Goal: Check status: Check status

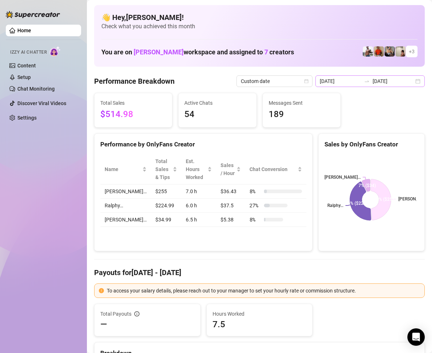
click at [414, 80] on div "[DATE] [DATE]" at bounding box center [370, 81] width 109 height 12
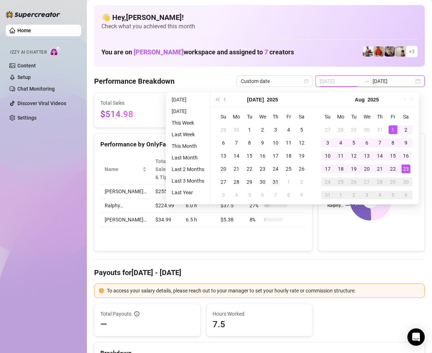
type input "[DATE]"
click at [275, 179] on div "31" at bounding box center [275, 181] width 9 height 9
type input "[DATE]"
click at [381, 168] on div "21" at bounding box center [380, 168] width 9 height 9
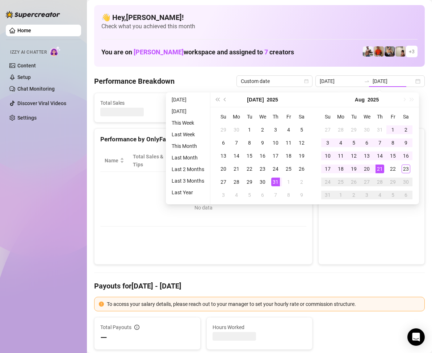
type input "[DATE]"
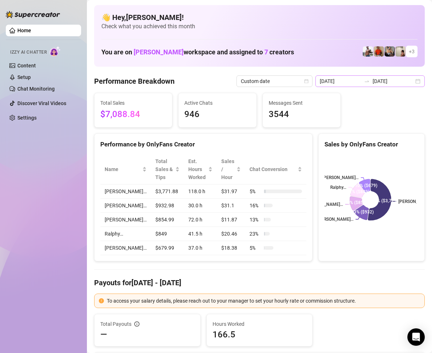
click at [410, 83] on div "[DATE] [DATE]" at bounding box center [370, 81] width 109 height 12
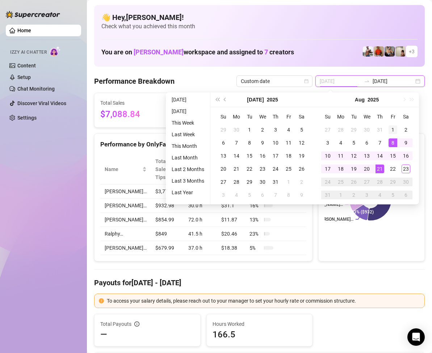
type input "[DATE]"
click at [392, 130] on div "1" at bounding box center [393, 129] width 9 height 9
type input "[DATE]"
click at [381, 168] on div "21" at bounding box center [380, 168] width 9 height 9
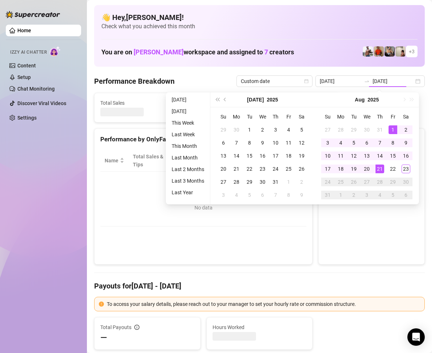
type input "[DATE]"
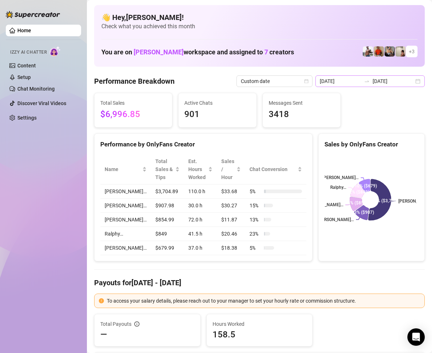
click at [411, 81] on div "[DATE] [DATE]" at bounding box center [370, 81] width 109 height 12
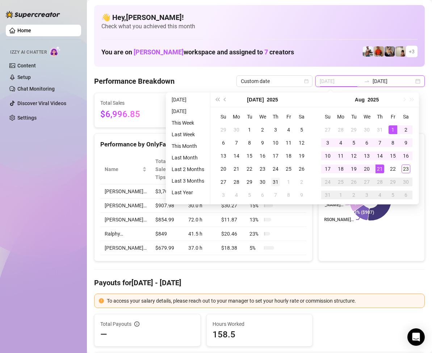
type input "[DATE]"
click at [277, 181] on div "31" at bounding box center [275, 181] width 9 height 9
type input "[DATE]"
click at [379, 168] on div "21" at bounding box center [380, 168] width 9 height 9
type input "[DATE]"
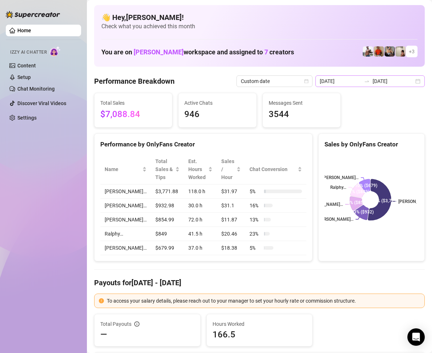
click at [410, 83] on div "[DATE] [DATE]" at bounding box center [370, 81] width 109 height 12
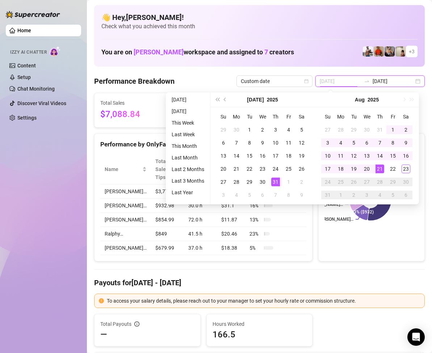
type input "[DATE]"
click at [275, 180] on div "31" at bounding box center [275, 181] width 9 height 9
type input "[DATE]"
click at [407, 170] on div "23" at bounding box center [406, 168] width 9 height 9
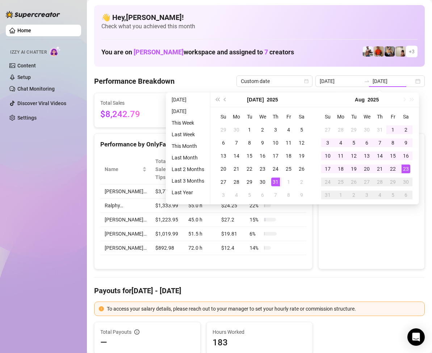
type input "[DATE]"
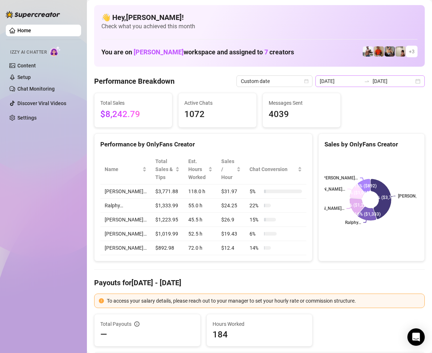
click at [411, 82] on div "[DATE] [DATE]" at bounding box center [370, 81] width 109 height 12
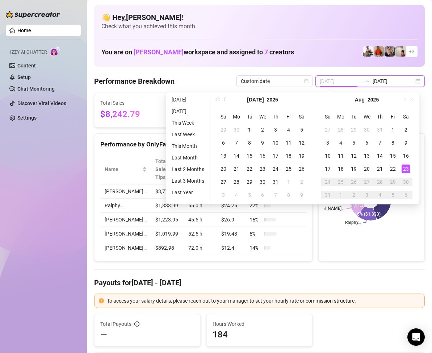
type input "[DATE]"
click at [405, 170] on div "23" at bounding box center [406, 168] width 9 height 9
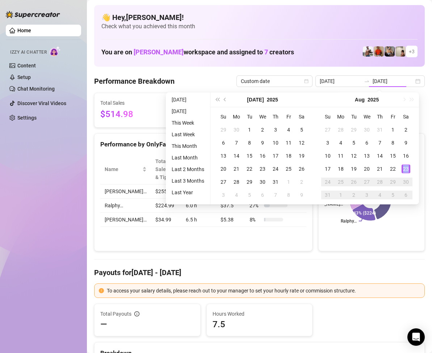
type input "[DATE]"
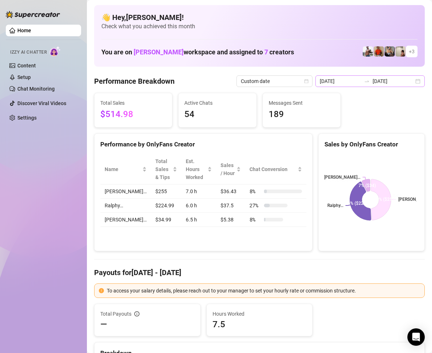
click at [414, 81] on div "[DATE] [DATE]" at bounding box center [370, 81] width 109 height 12
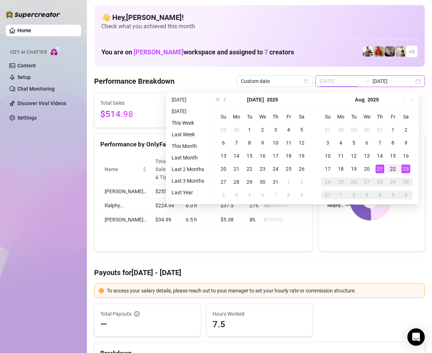
type input "[DATE]"
click at [388, 168] on td "22" at bounding box center [392, 168] width 13 height 13
click at [390, 168] on div "22" at bounding box center [393, 168] width 9 height 9
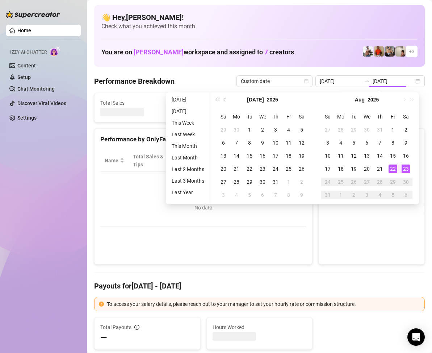
type input "[DATE]"
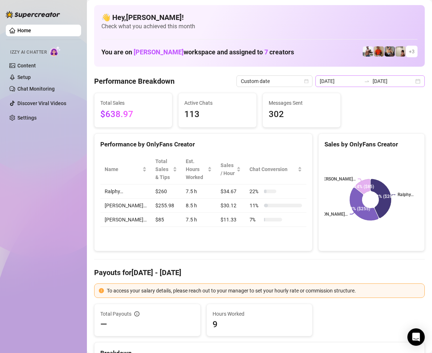
click at [411, 78] on div "[DATE] [DATE]" at bounding box center [370, 81] width 109 height 12
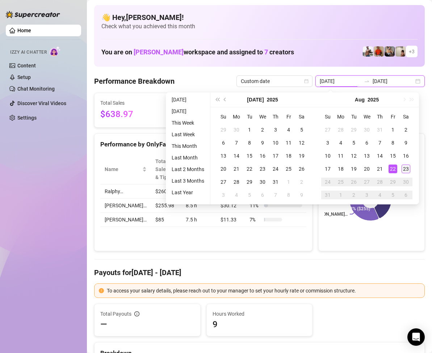
type input "[DATE]"
click at [406, 167] on div "23" at bounding box center [406, 168] width 9 height 9
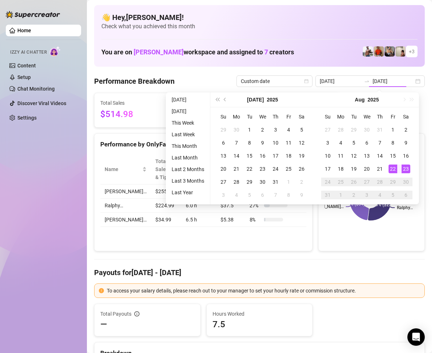
type input "[DATE]"
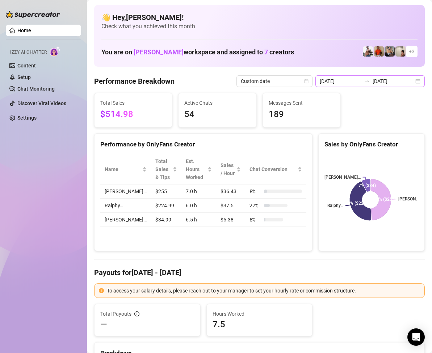
click at [412, 82] on div "[DATE] [DATE]" at bounding box center [370, 81] width 109 height 12
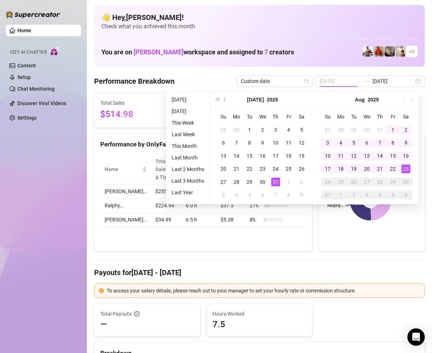
click at [274, 182] on div "31" at bounding box center [275, 181] width 9 height 9
type input "[DATE]"
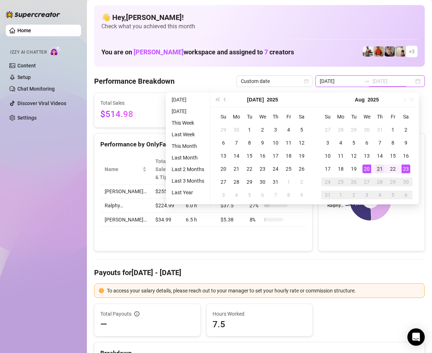
type input "[DATE]"
click at [383, 170] on div "21" at bounding box center [380, 168] width 9 height 9
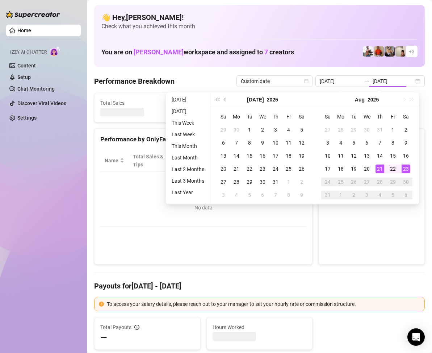
type input "[DATE]"
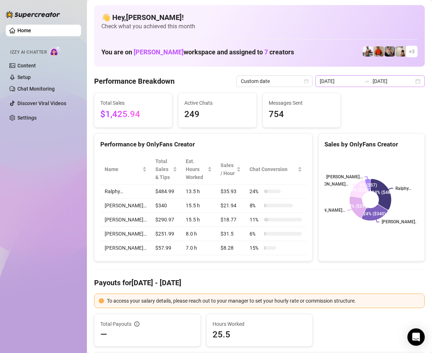
click at [414, 82] on div "[DATE] [DATE]" at bounding box center [370, 81] width 109 height 12
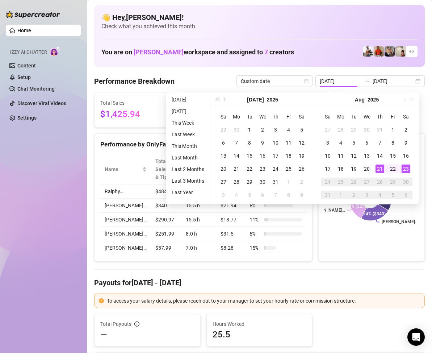
click at [380, 169] on div "21" at bounding box center [380, 168] width 9 height 9
type input "[DATE]"
click at [380, 169] on div "21" at bounding box center [380, 168] width 9 height 9
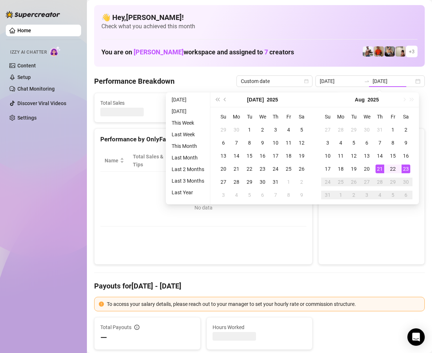
type input "[DATE]"
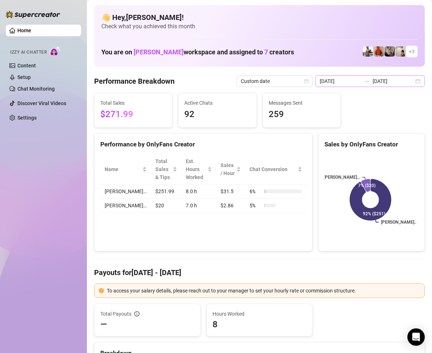
click at [413, 82] on div "[DATE] [DATE]" at bounding box center [370, 81] width 109 height 12
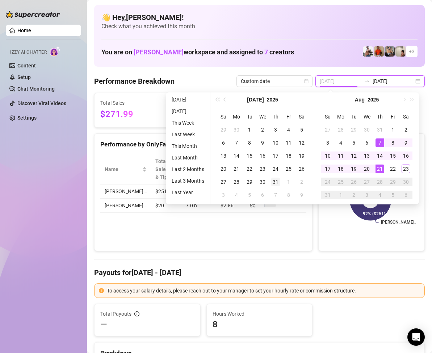
type input "[DATE]"
click at [274, 180] on div "31" at bounding box center [275, 181] width 9 height 9
type input "[DATE]"
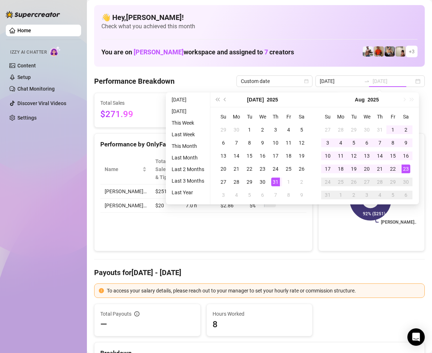
click at [405, 166] on div "23" at bounding box center [406, 168] width 9 height 9
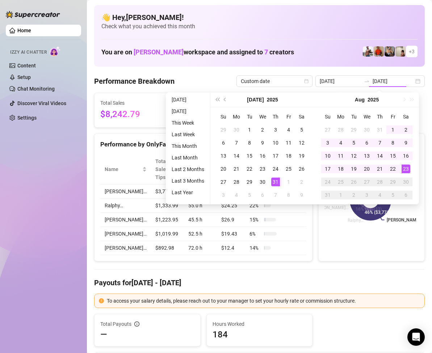
type input "[DATE]"
